Goal: Information Seeking & Learning: Learn about a topic

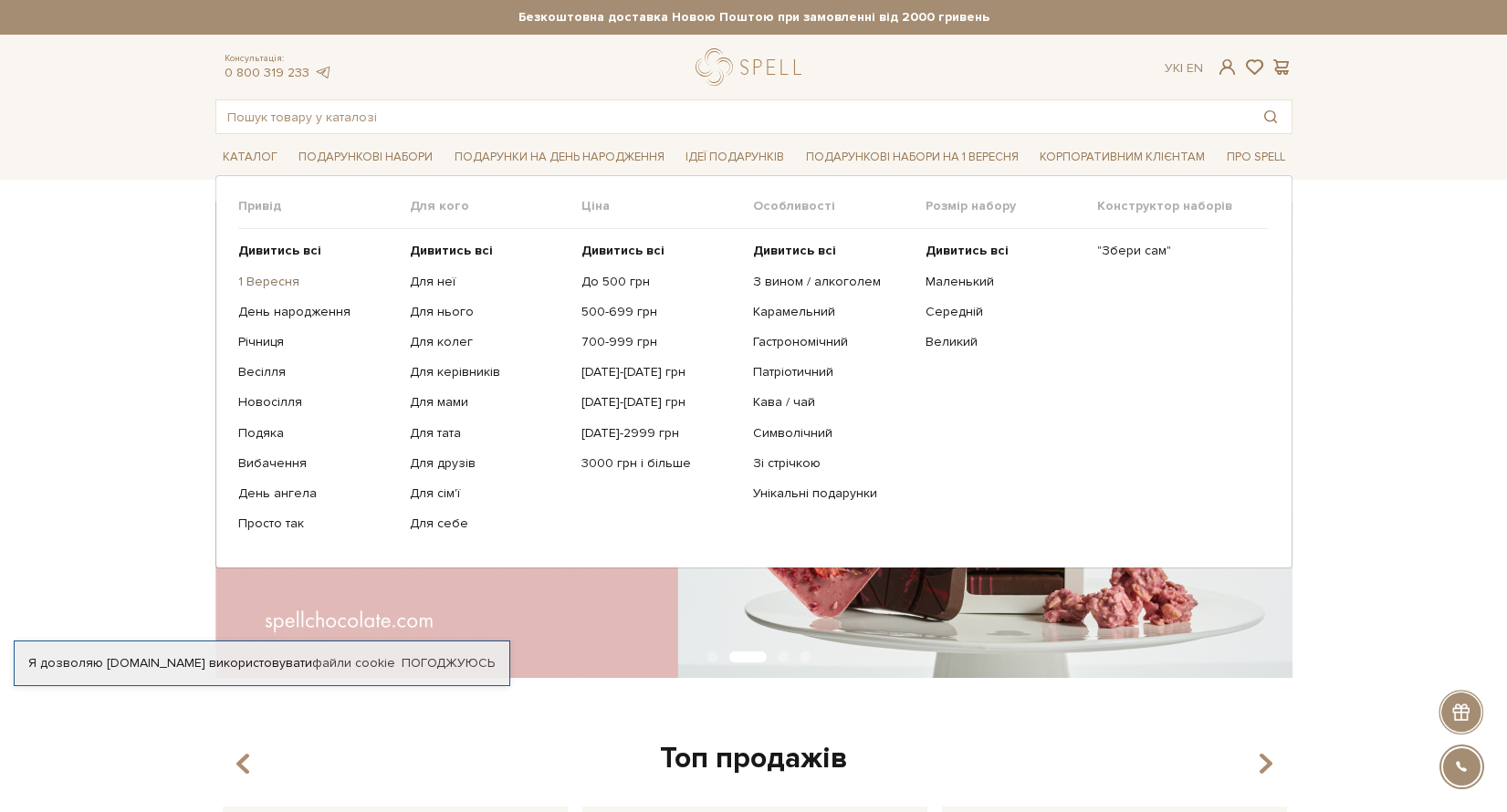
click at [273, 280] on link "1 Вересня" at bounding box center [316, 281] width 158 height 17
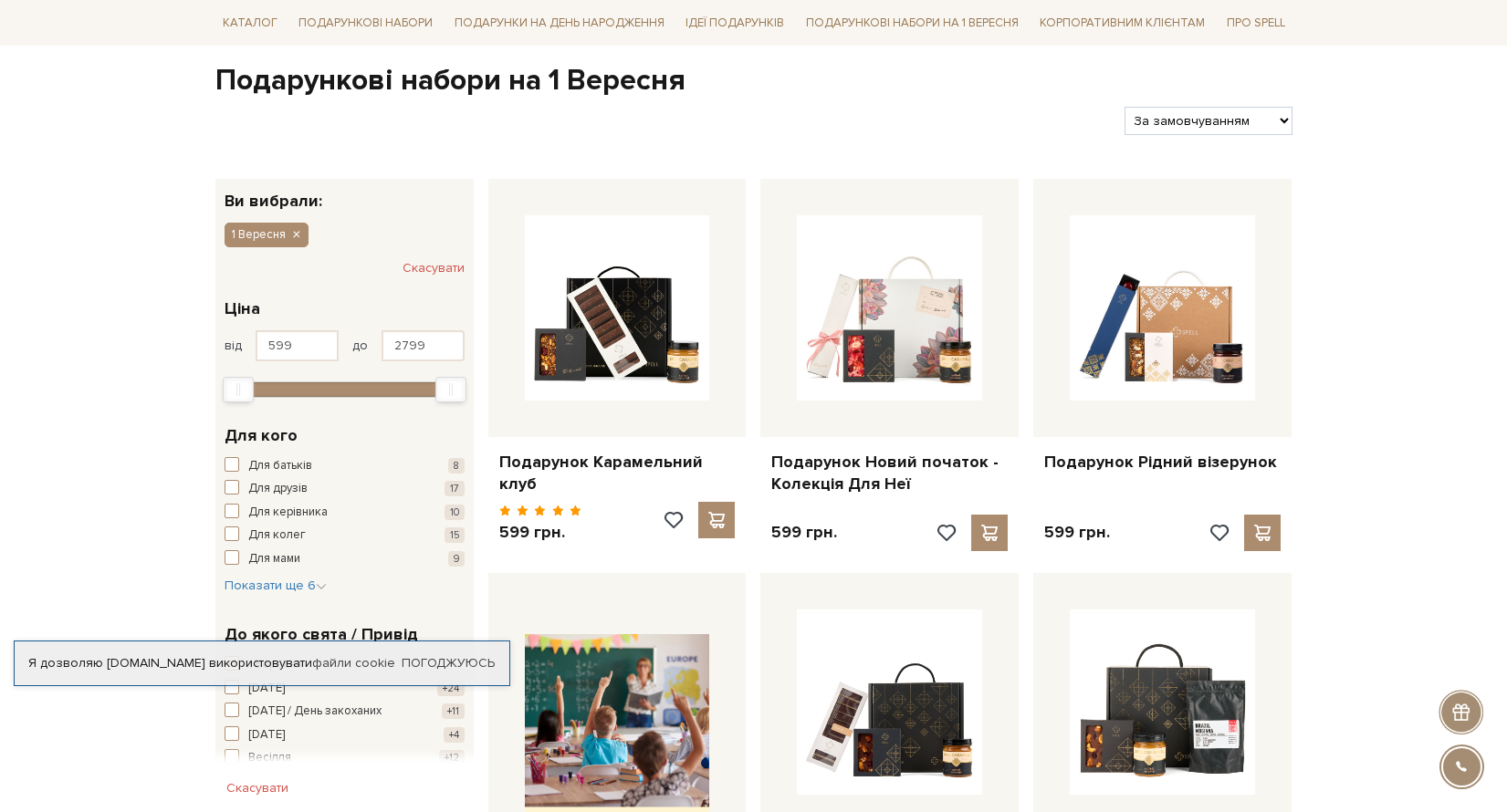
scroll to position [174, 0]
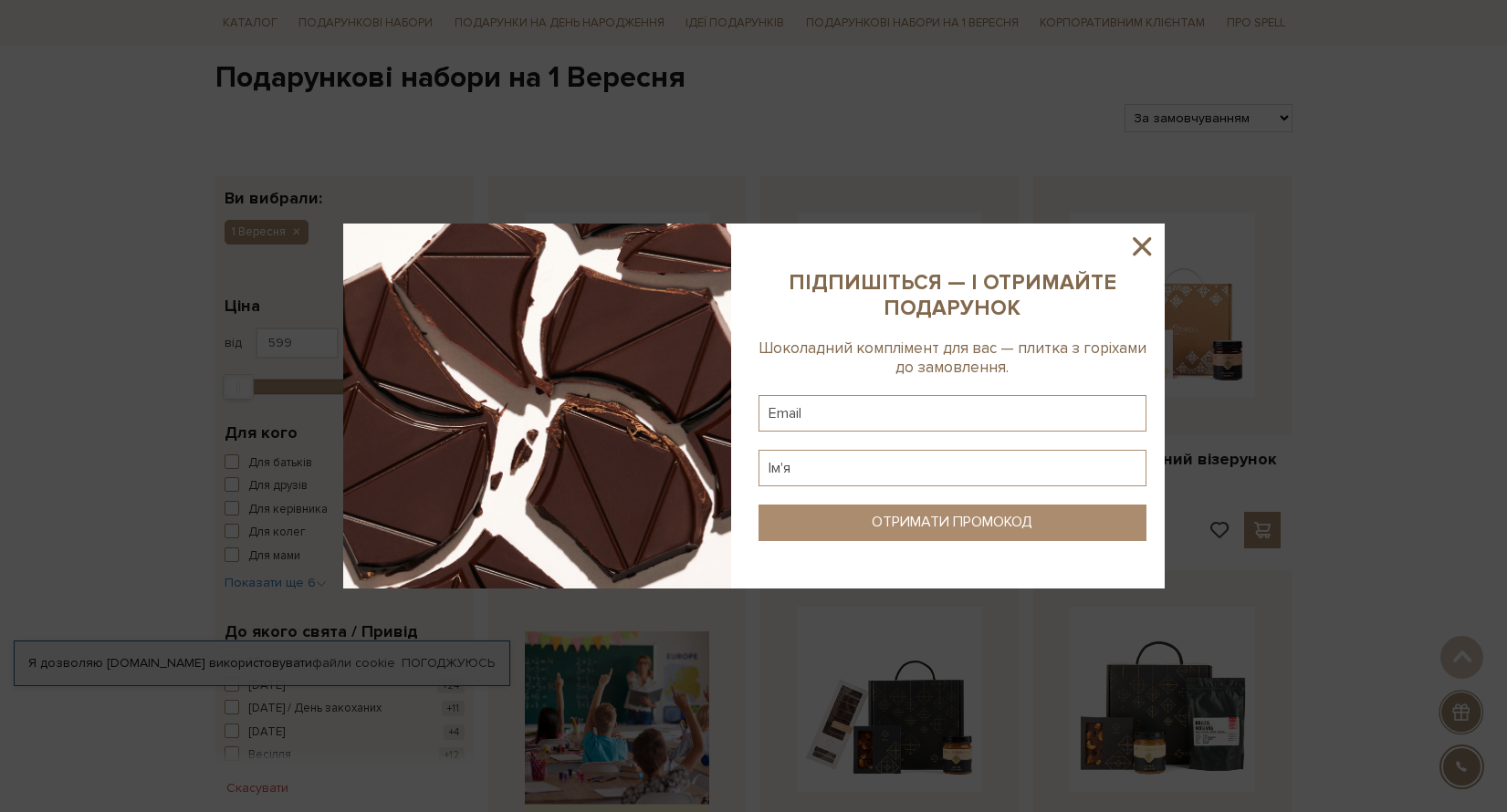
click at [1142, 241] on icon at bounding box center [1142, 247] width 31 height 31
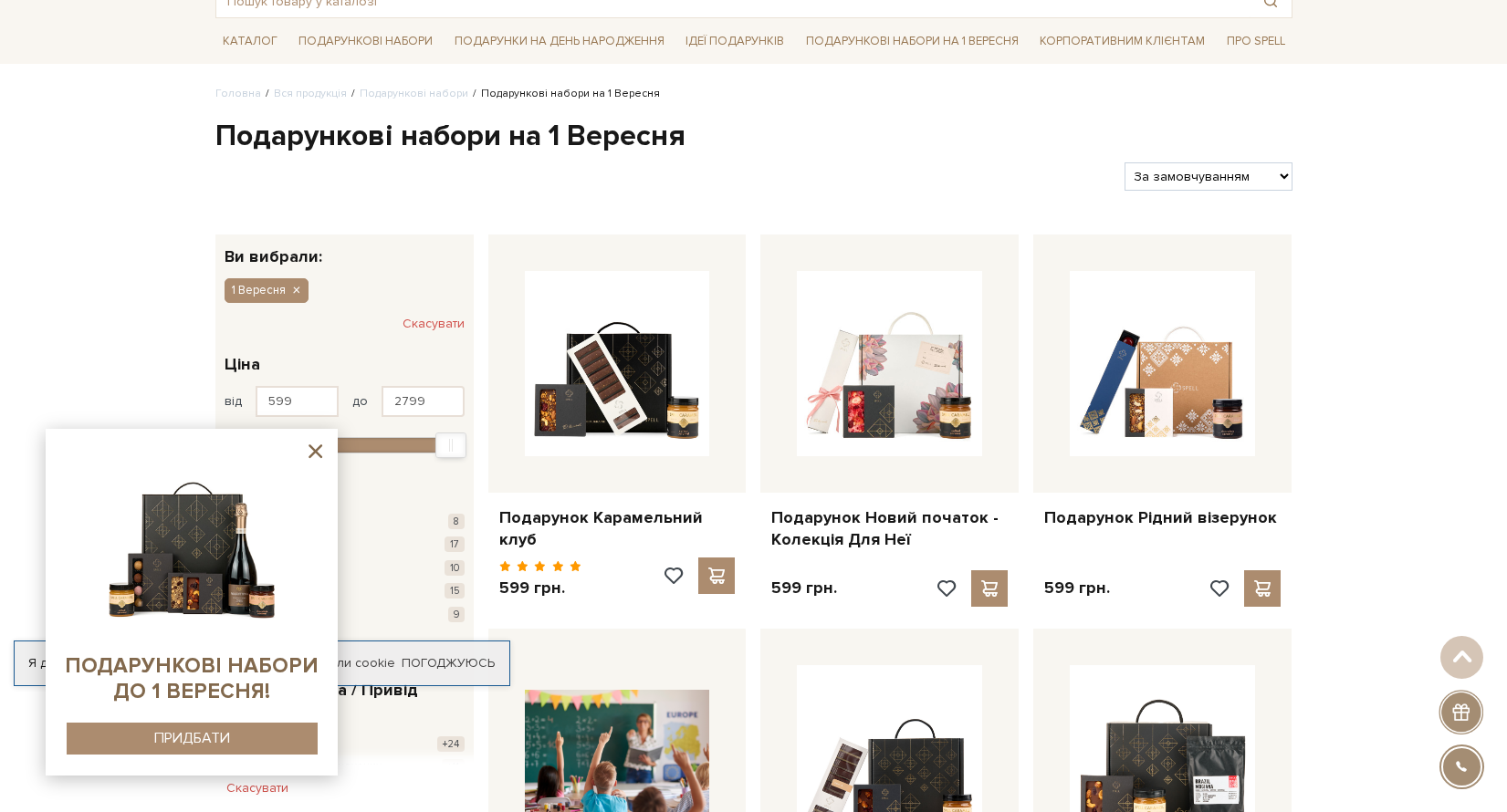
scroll to position [0, 0]
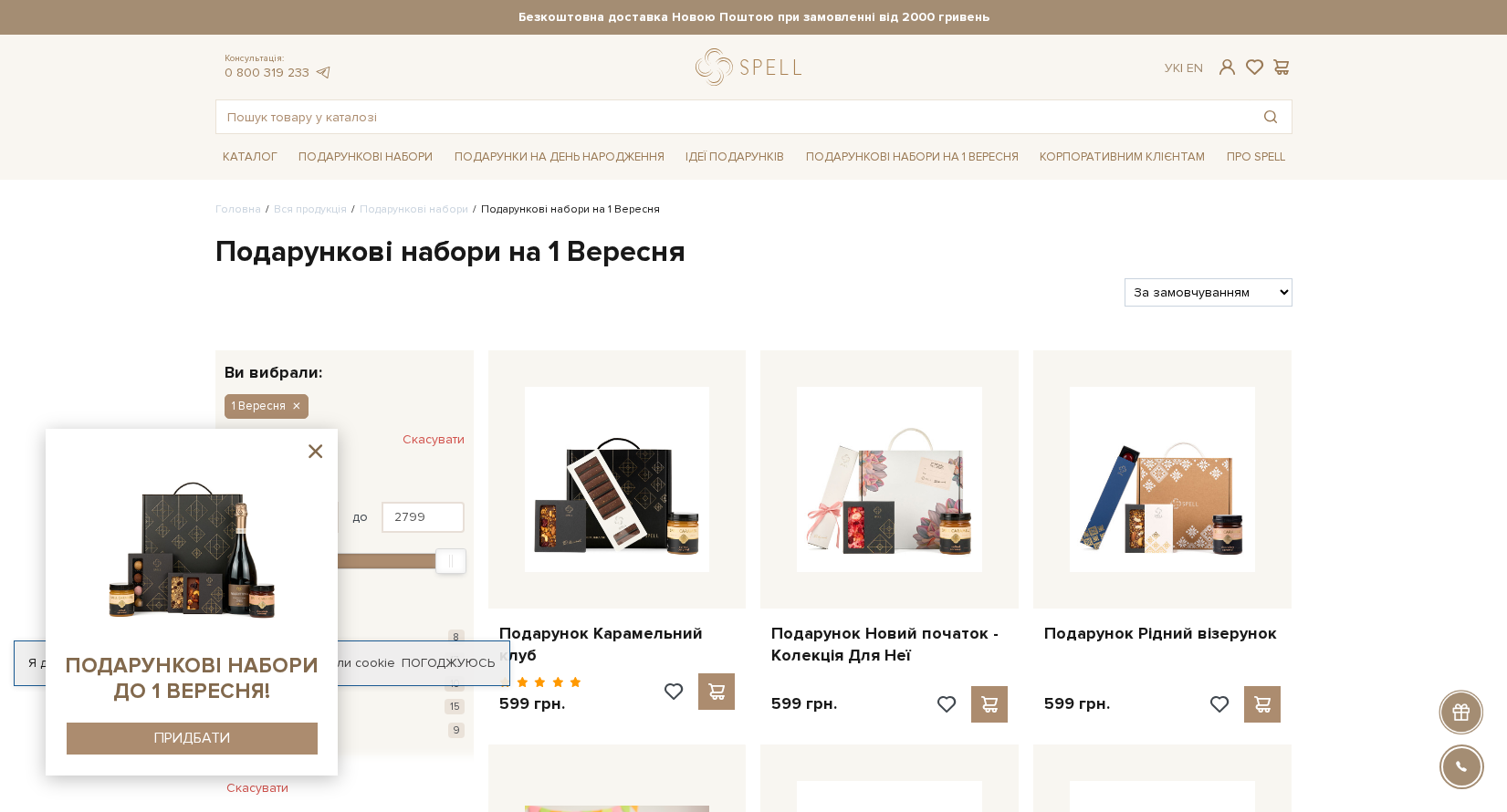
click at [1238, 290] on select "За замовчуванням За Ціною (зростання) За Ціною (зменшення) Новинки За популярні…" at bounding box center [1207, 292] width 167 height 28
select select "https://spellchocolate.com/our-productions/podarunkovi-box/1_veresnya?sort=p.pr…"
click at [1124, 278] on select "За замовчуванням За Ціною (зростання) За Ціною (зменшення) Новинки За популярні…" at bounding box center [1207, 292] width 167 height 28
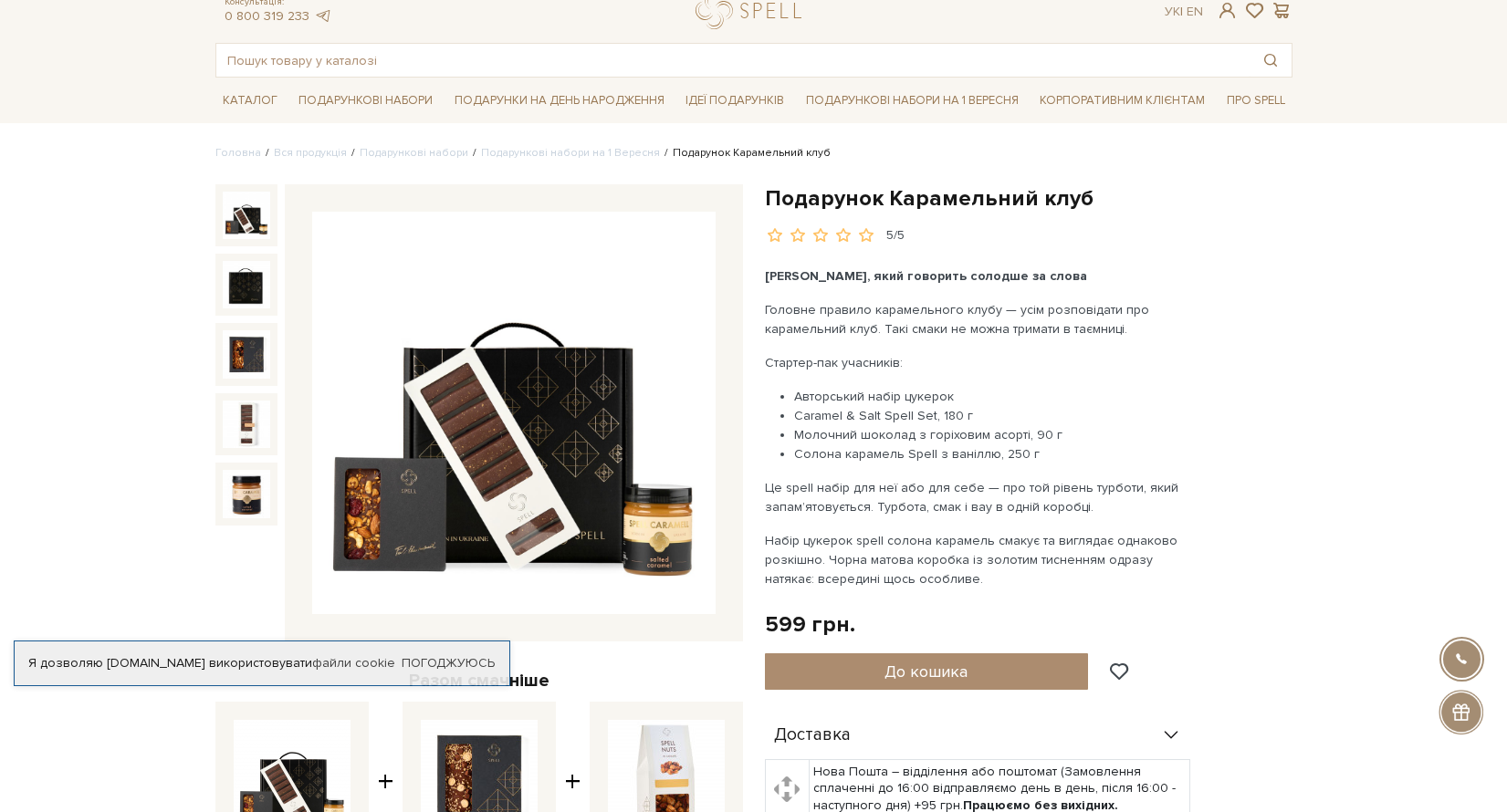
scroll to position [56, 0]
click at [692, 391] on img at bounding box center [514, 414] width 404 height 404
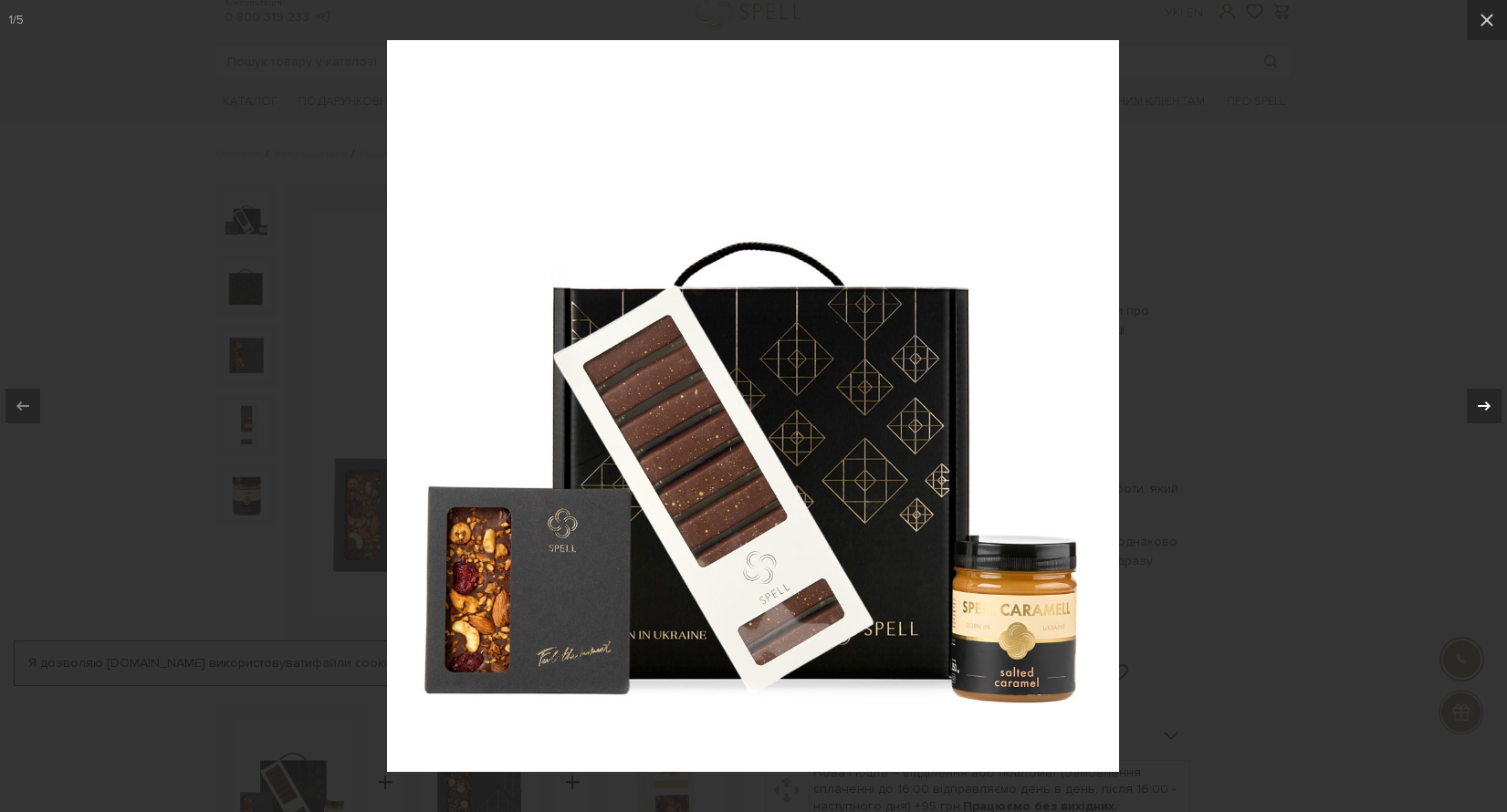
click at [1483, 406] on icon at bounding box center [1483, 406] width 13 height 9
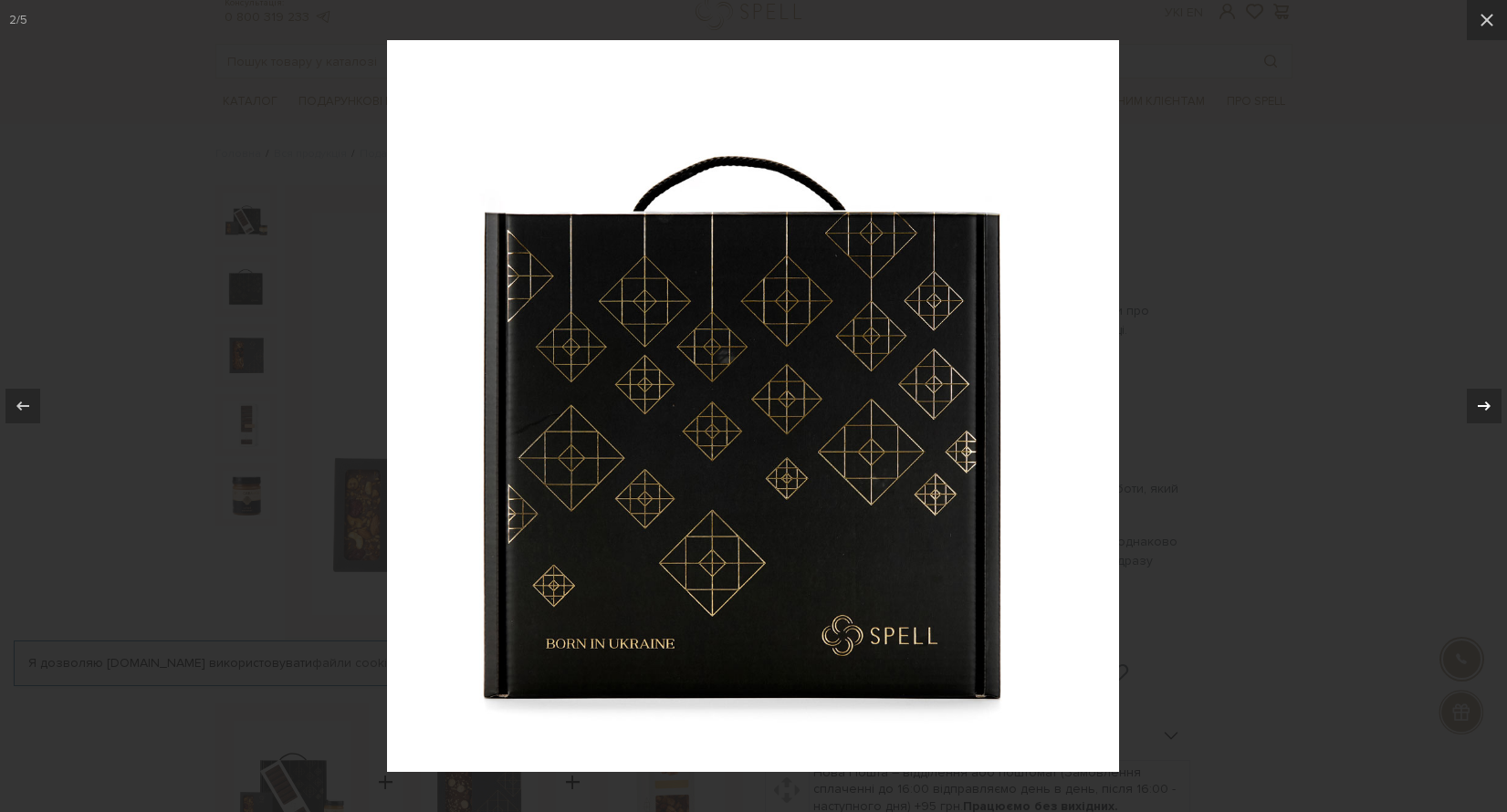
click at [1483, 406] on icon at bounding box center [1483, 406] width 13 height 9
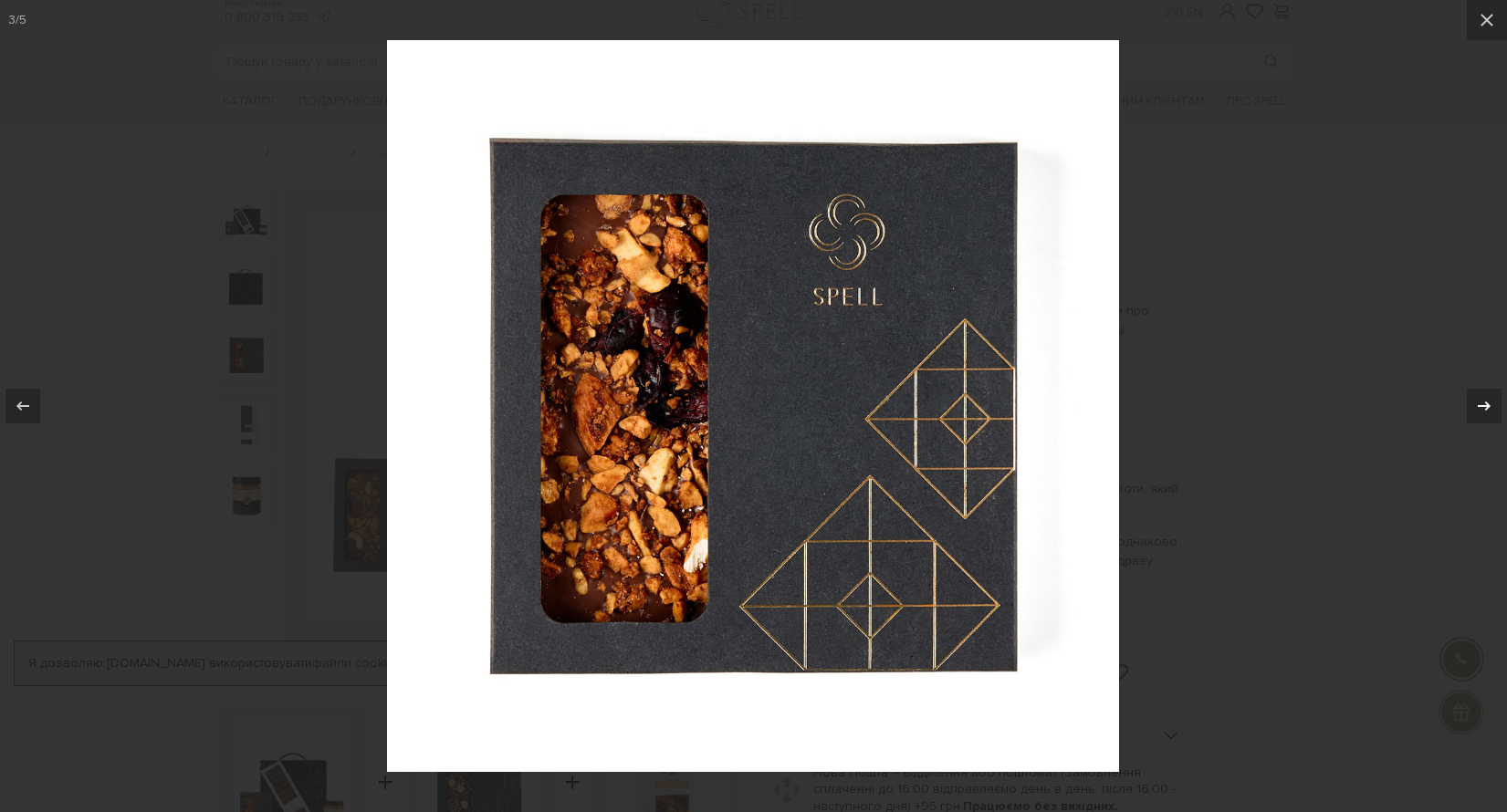
click at [1483, 406] on icon at bounding box center [1483, 406] width 13 height 9
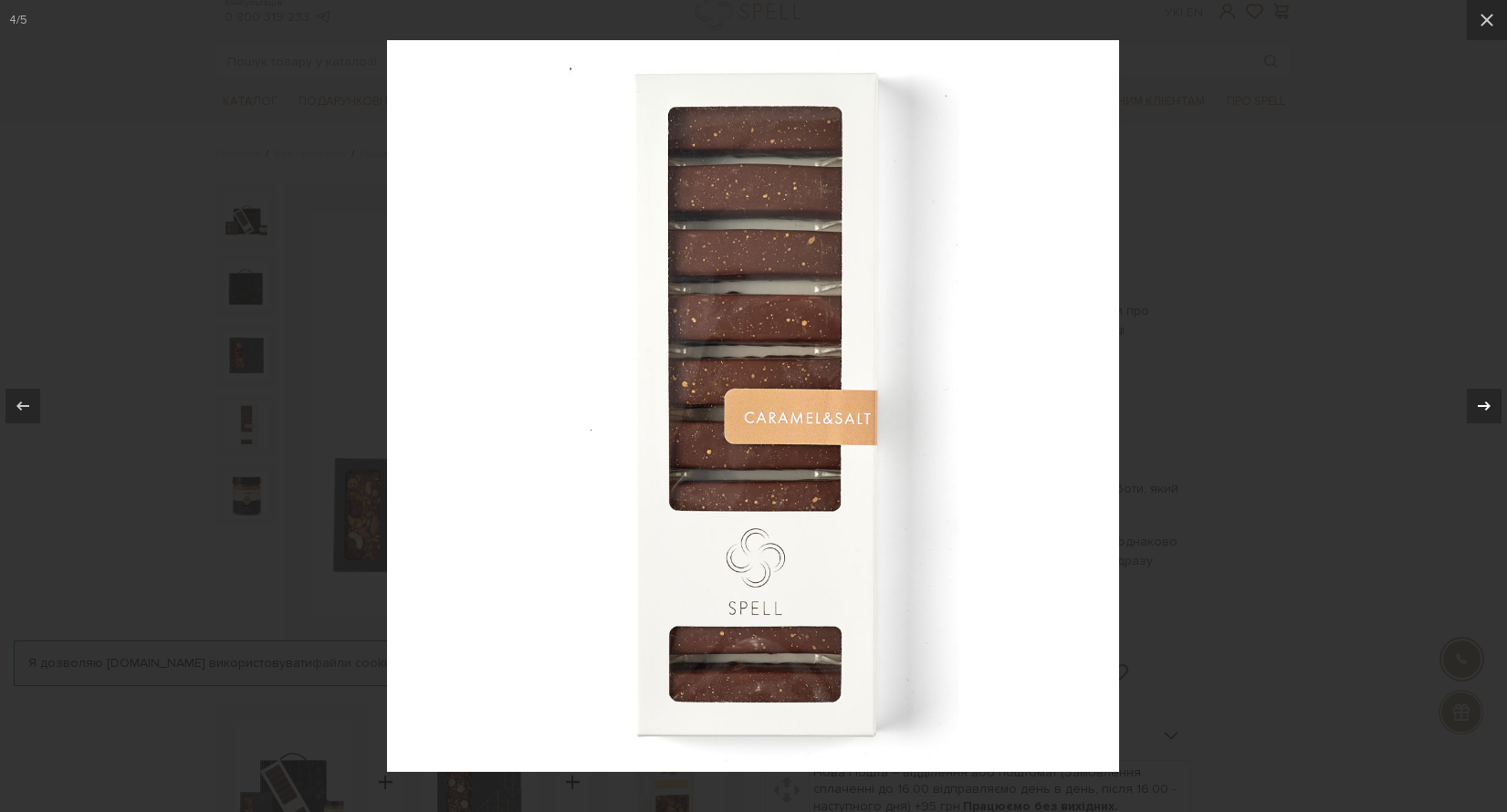
click at [1483, 406] on icon at bounding box center [1483, 406] width 13 height 9
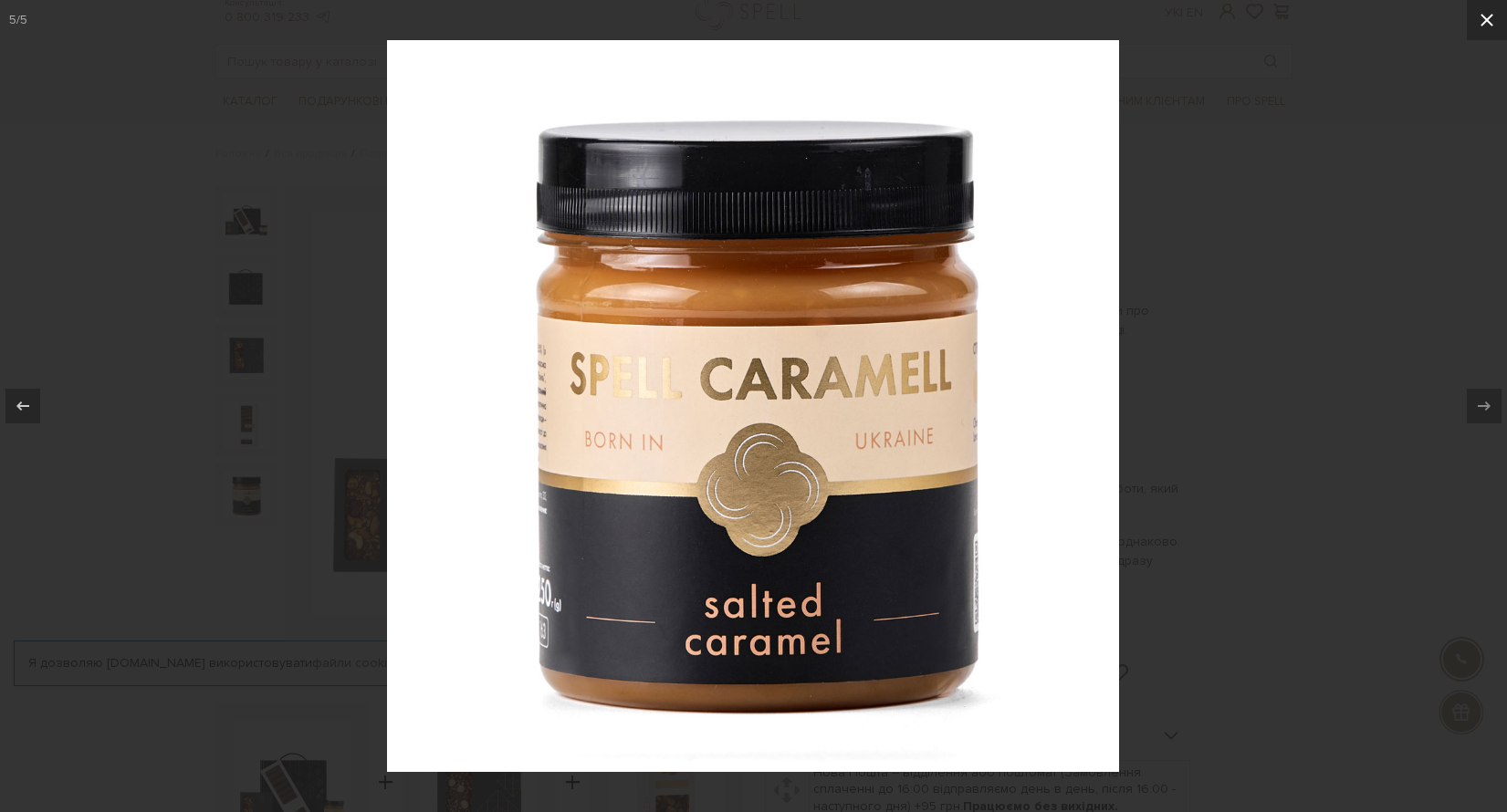
click at [1491, 21] on icon at bounding box center [1486, 20] width 22 height 22
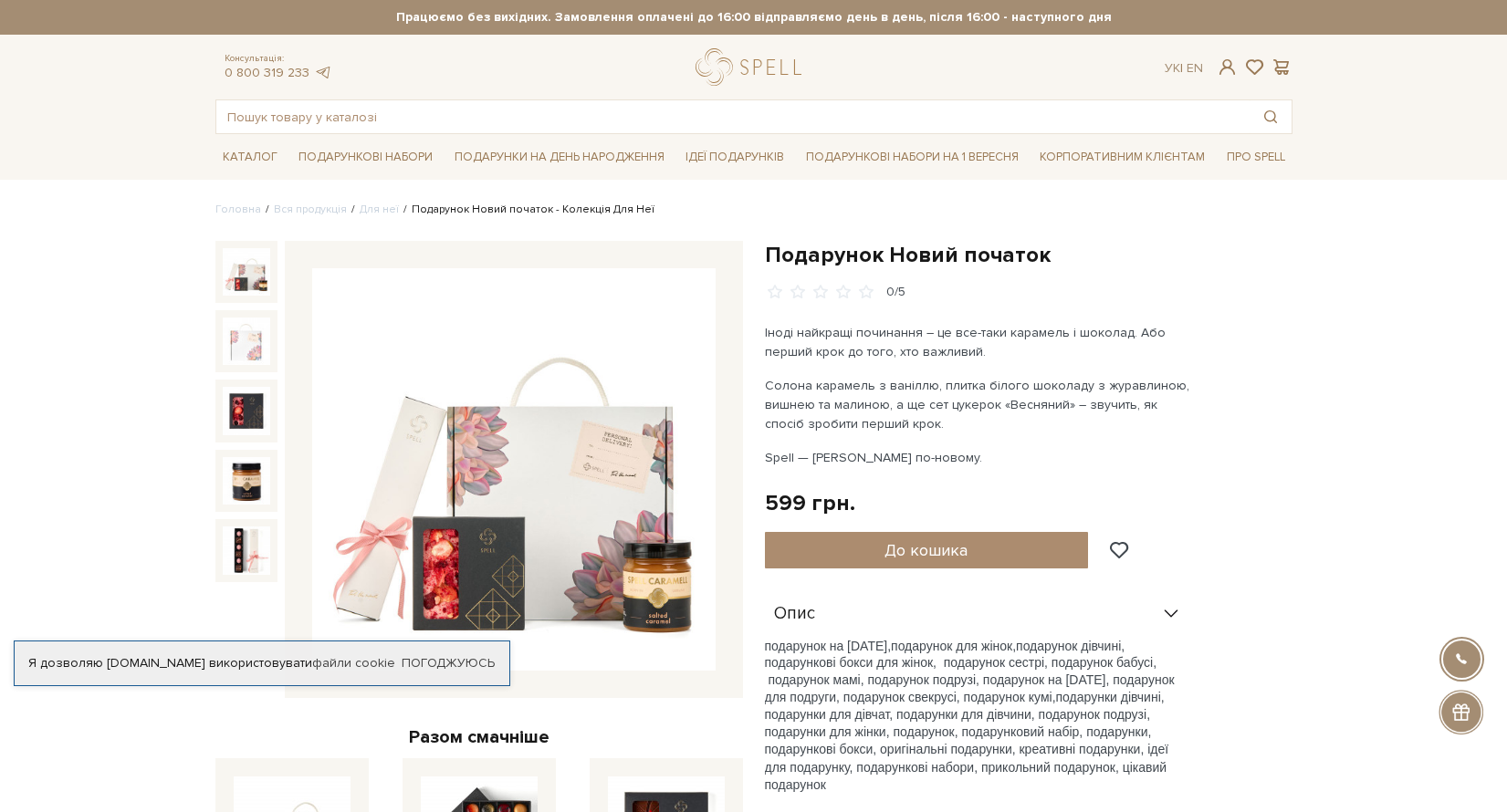
click at [608, 478] on img at bounding box center [514, 470] width 404 height 404
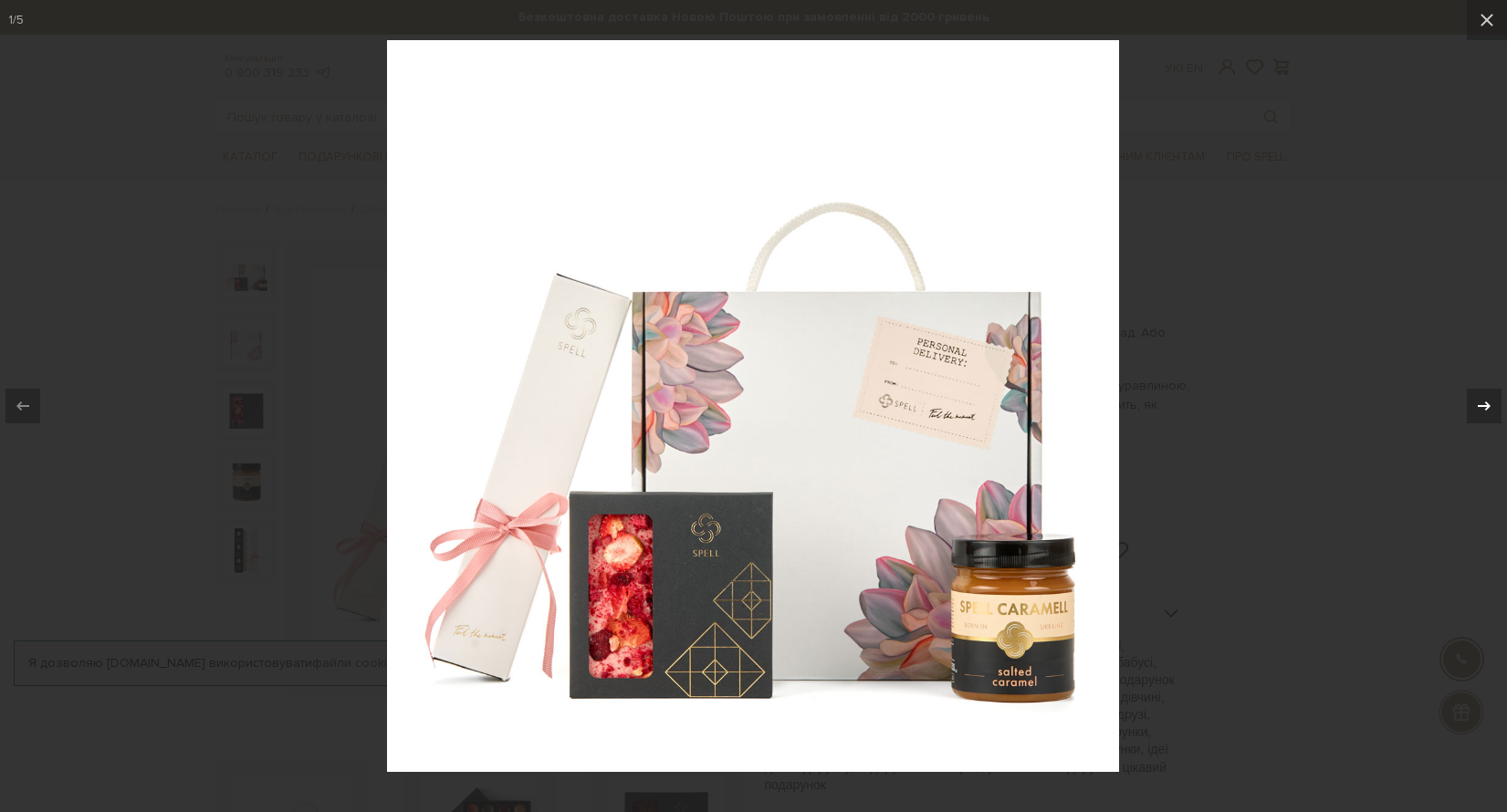
click at [1483, 407] on icon at bounding box center [1483, 406] width 22 height 22
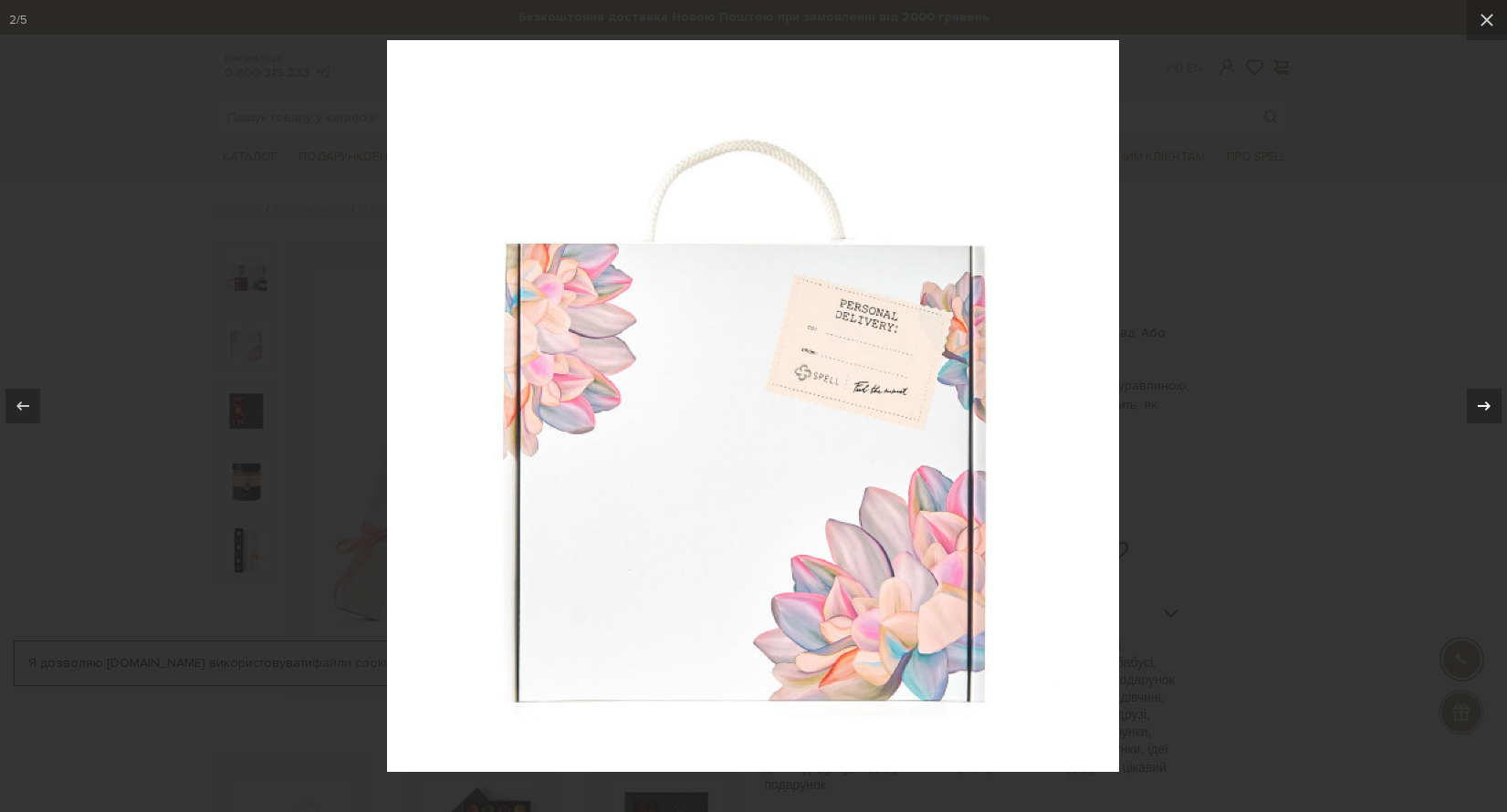
click at [1483, 407] on icon at bounding box center [1483, 406] width 22 height 22
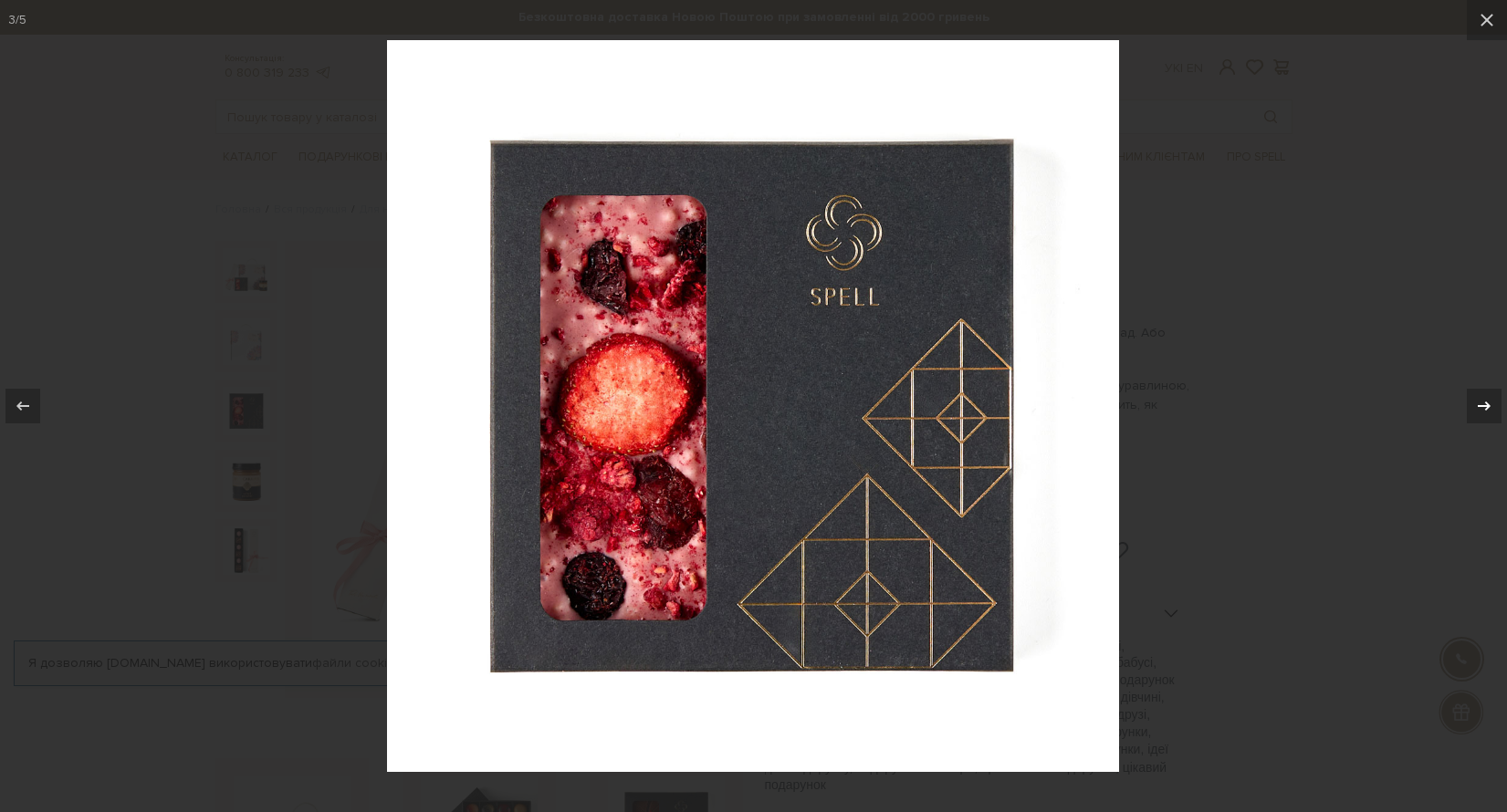
click at [1483, 407] on icon at bounding box center [1483, 406] width 22 height 22
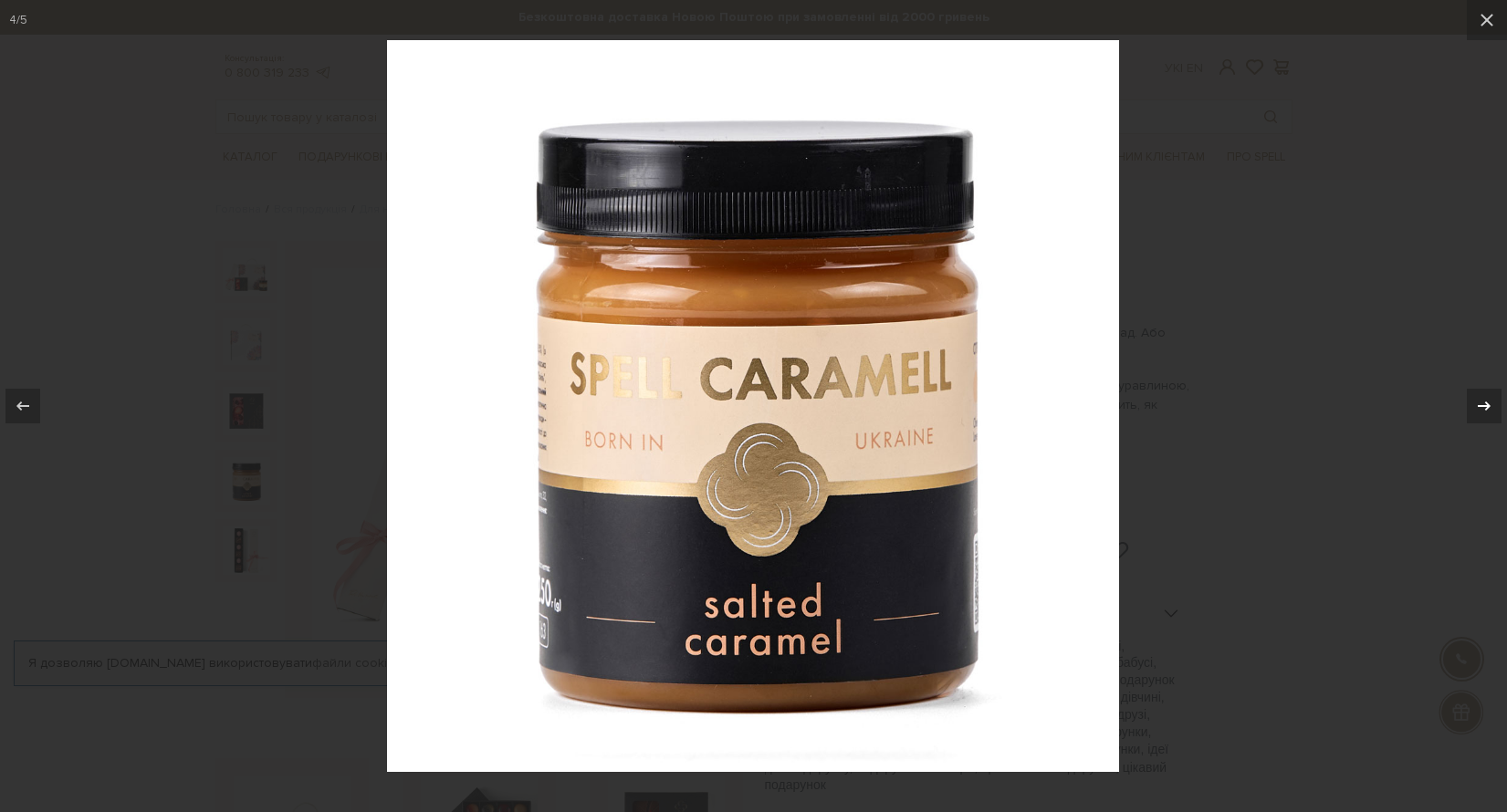
click at [1483, 407] on icon at bounding box center [1483, 406] width 22 height 22
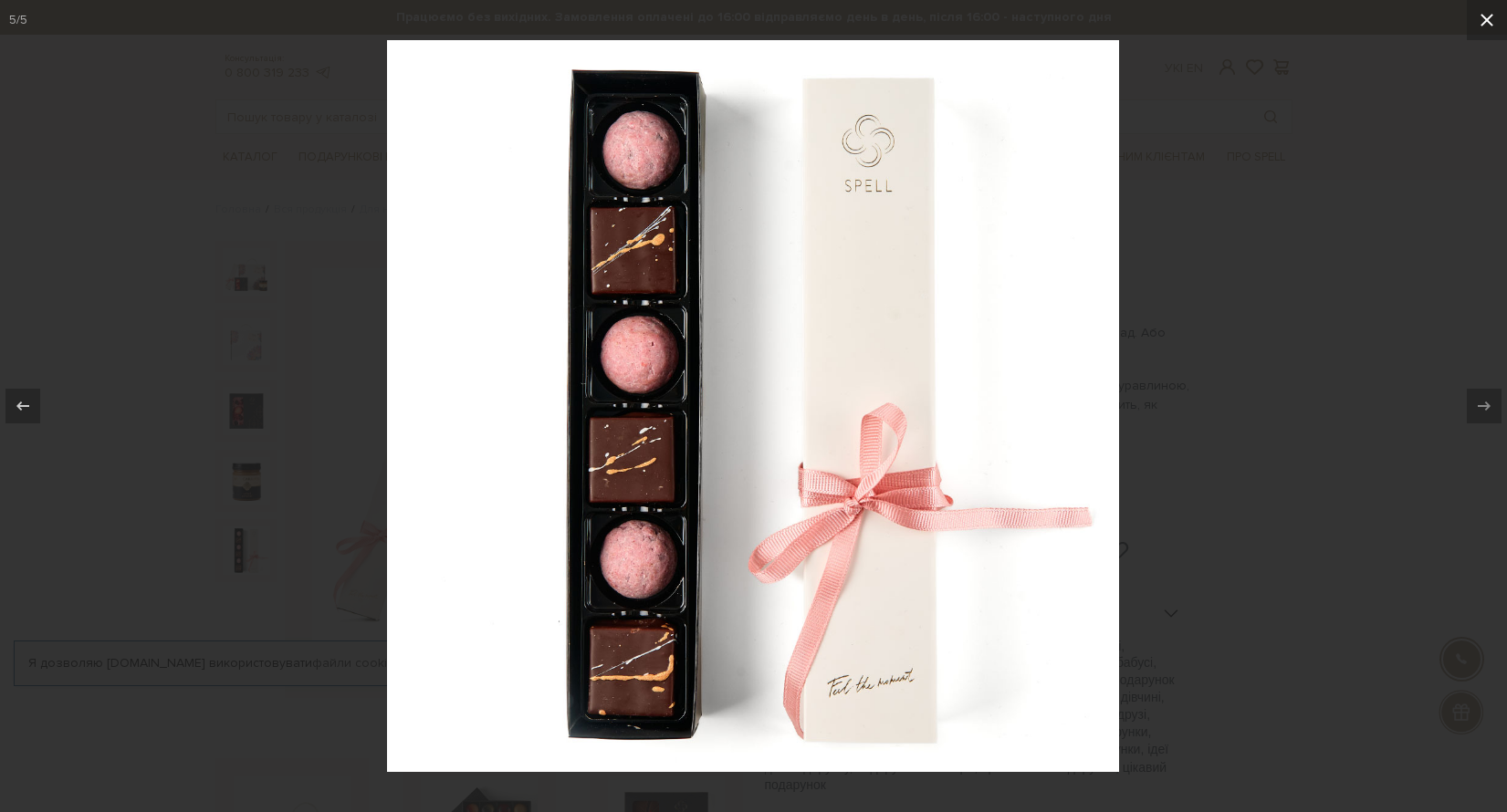
click at [1487, 13] on icon at bounding box center [1486, 20] width 22 height 22
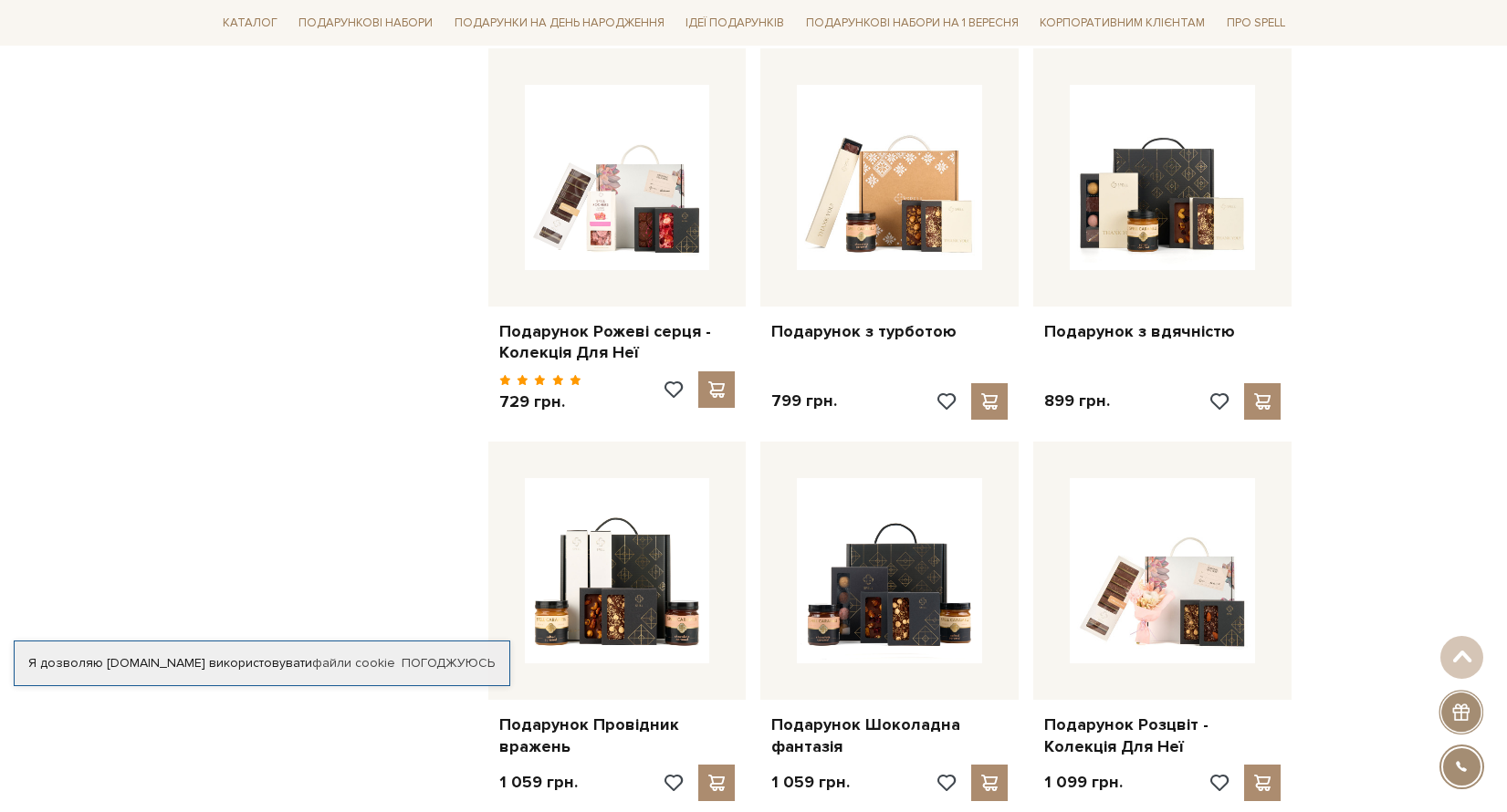
scroll to position [1481, 0]
